Goal: Information Seeking & Learning: Check status

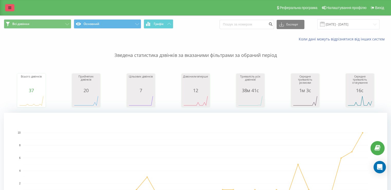
click at [13, 8] on link at bounding box center [9, 7] width 9 height 7
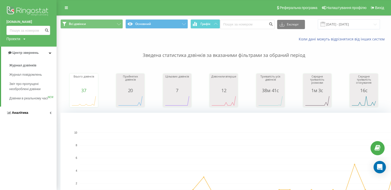
click at [29, 118] on link "Аналiтика" at bounding box center [28, 113] width 57 height 12
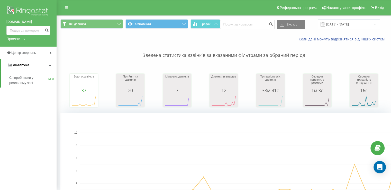
click at [24, 64] on span "Аналiтика" at bounding box center [21, 65] width 16 height 4
click at [51, 65] on link "Аналiтика" at bounding box center [28, 65] width 57 height 12
click at [31, 81] on span "Співробітники у реальному часі" at bounding box center [28, 80] width 39 height 10
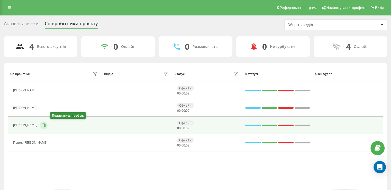
click at [46, 123] on icon at bounding box center [44, 125] width 4 height 4
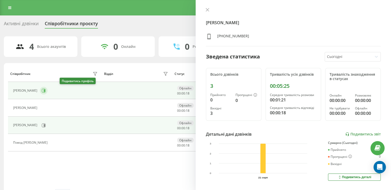
click at [48, 90] on button at bounding box center [44, 91] width 8 height 8
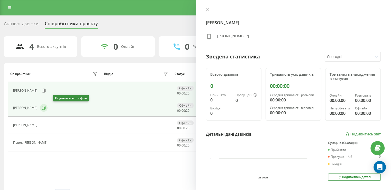
click at [46, 109] on icon at bounding box center [44, 108] width 4 height 4
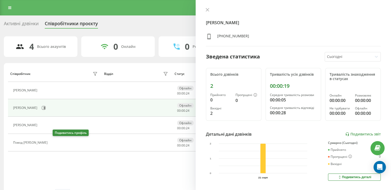
click at [55, 143] on icon at bounding box center [53, 142] width 4 height 4
